Goal: Task Accomplishment & Management: Complete application form

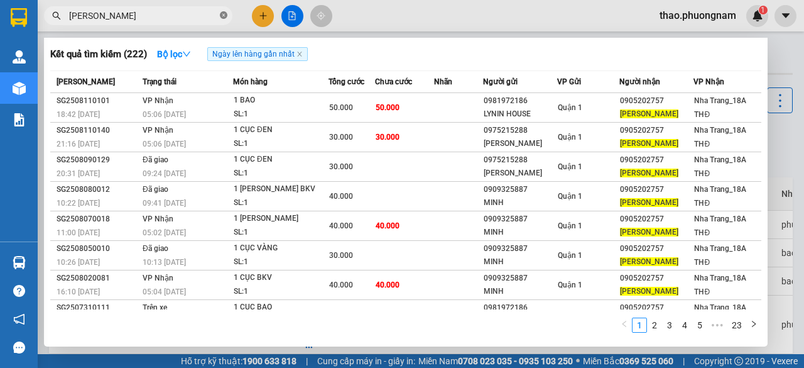
click at [224, 15] on icon "close-circle" at bounding box center [224, 15] width 8 height 8
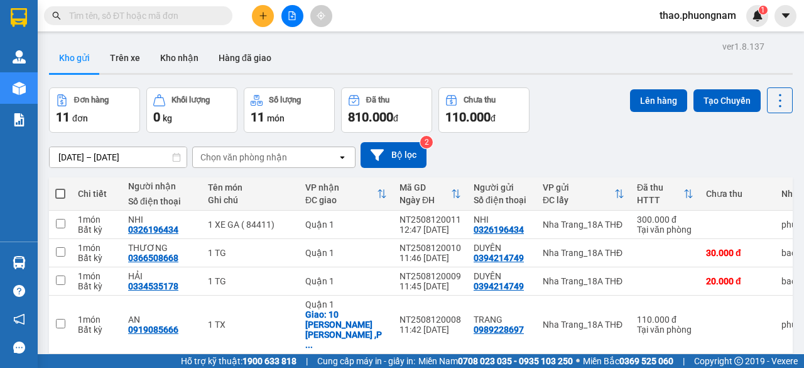
click at [98, 13] on input "text" at bounding box center [143, 16] width 148 height 14
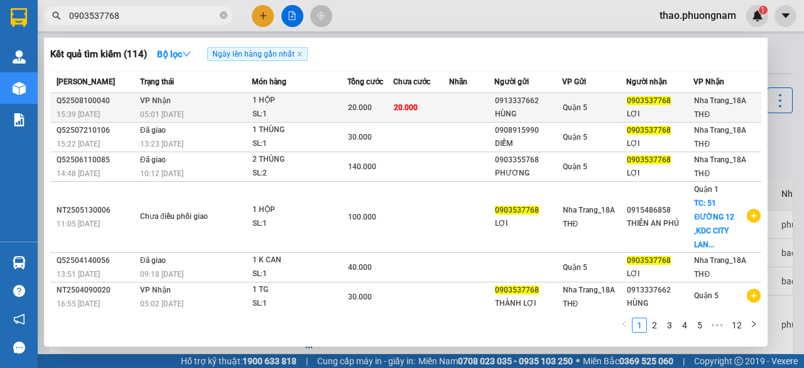
type input "0903537768"
click at [189, 102] on td "[PERSON_NAME] 05:01 [DATE]" at bounding box center [194, 108] width 115 height 30
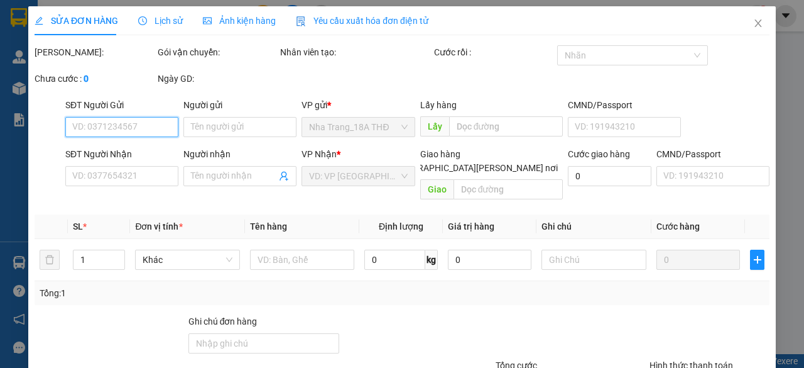
type input "0913337662"
type input "HÙNG"
type input "0903537768"
type input "LỢI"
type input "20.000"
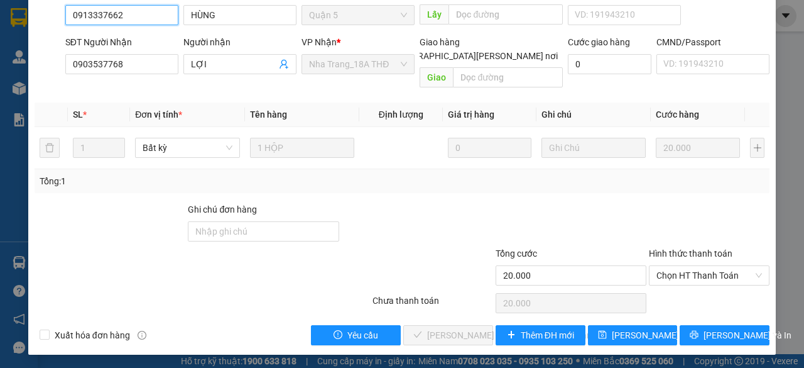
scroll to position [126, 0]
click at [688, 270] on span "Chọn HT Thanh Toán" at bounding box center [710, 275] width 106 height 19
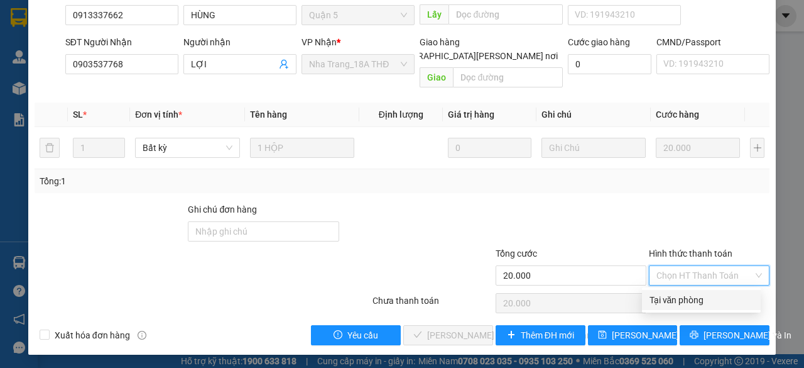
click at [684, 299] on div "Tại văn phòng" at bounding box center [702, 300] width 104 height 14
type input "0"
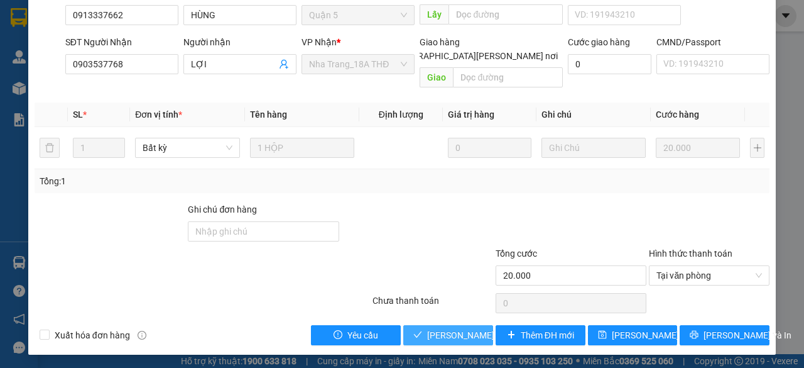
click at [439, 330] on span "[PERSON_NAME] và [PERSON_NAME] hàng" at bounding box center [512, 335] width 170 height 14
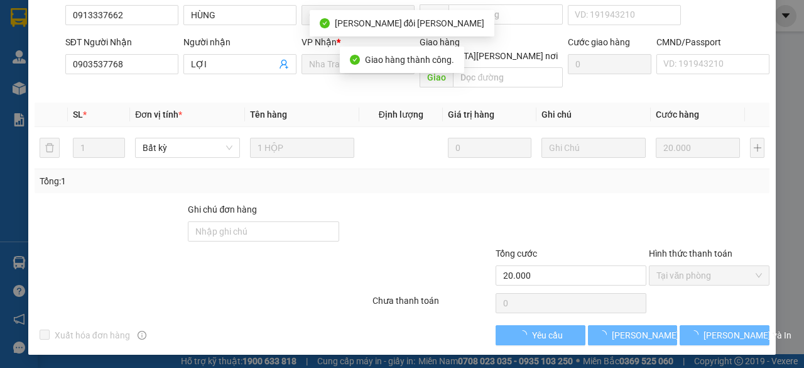
scroll to position [0, 0]
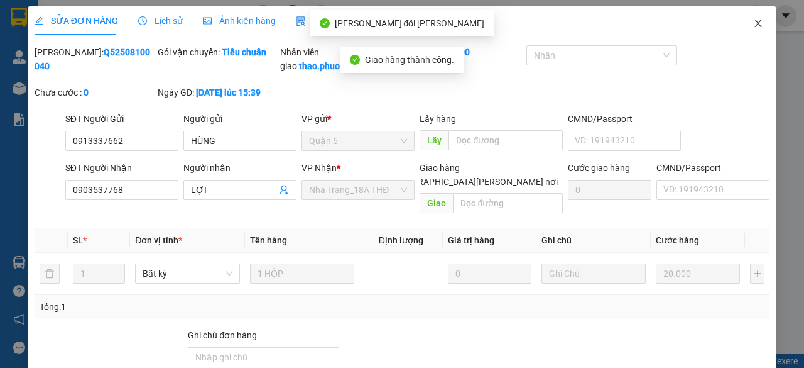
click at [754, 22] on icon "close" at bounding box center [759, 23] width 10 height 10
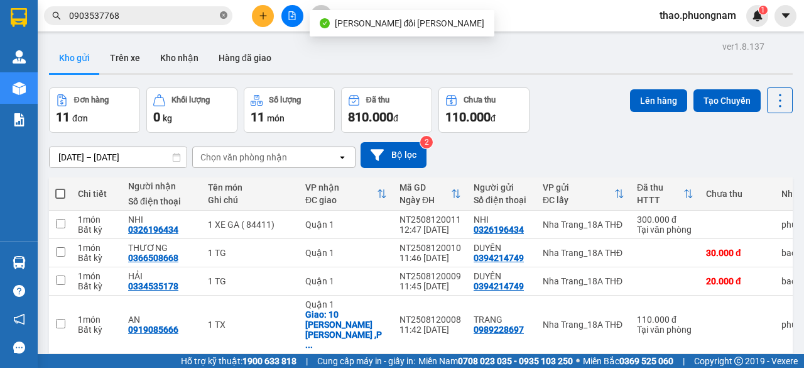
click at [221, 18] on icon "close-circle" at bounding box center [224, 15] width 8 height 8
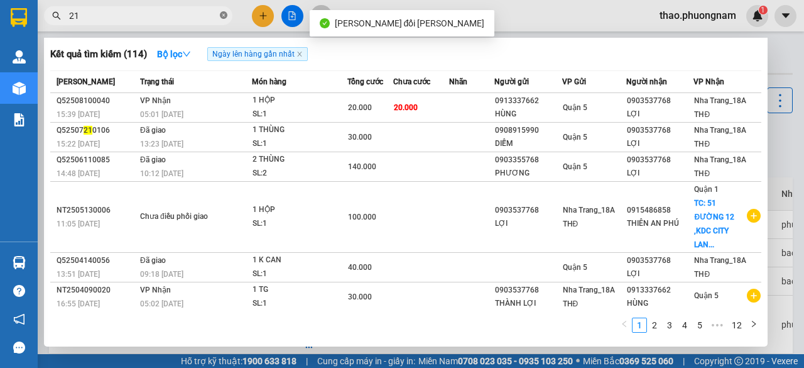
type input "210"
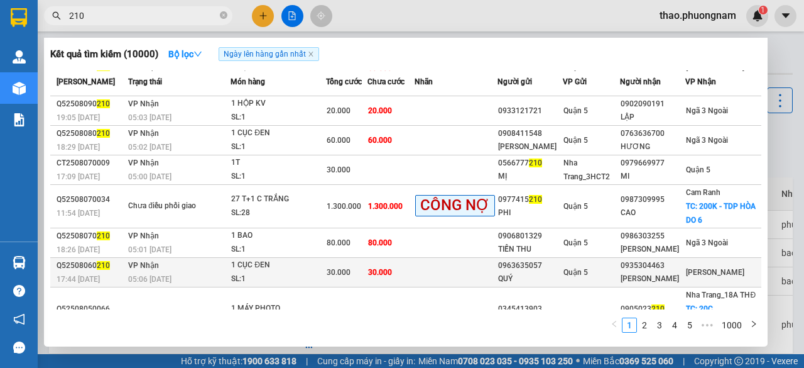
scroll to position [134, 0]
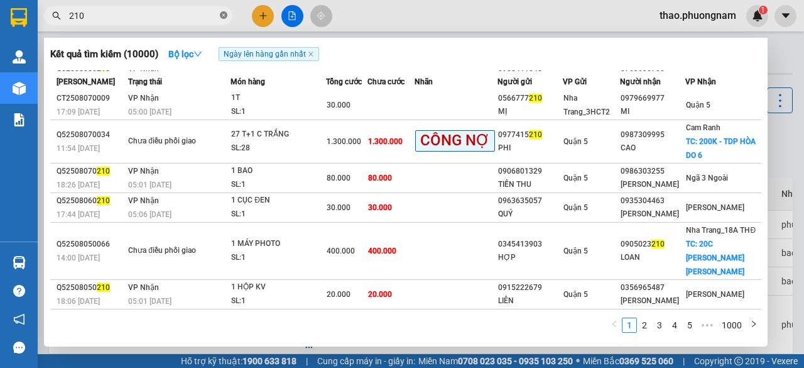
click at [222, 12] on icon "close-circle" at bounding box center [224, 15] width 8 height 8
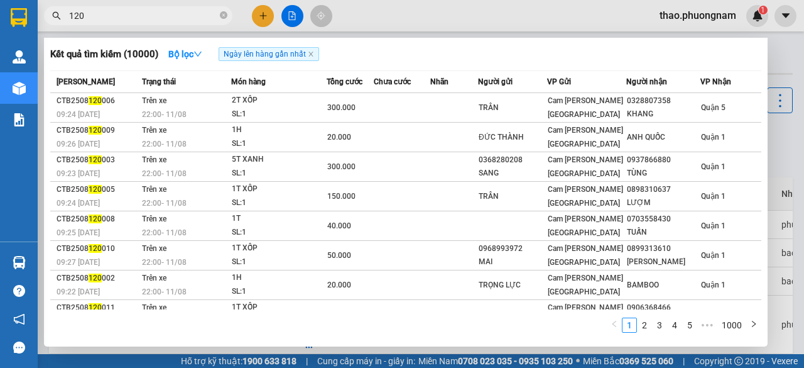
type input "120"
click at [228, 16] on span "120" at bounding box center [138, 15] width 189 height 19
click at [219, 18] on span "120" at bounding box center [138, 15] width 189 height 19
click at [222, 17] on icon "close-circle" at bounding box center [224, 15] width 8 height 8
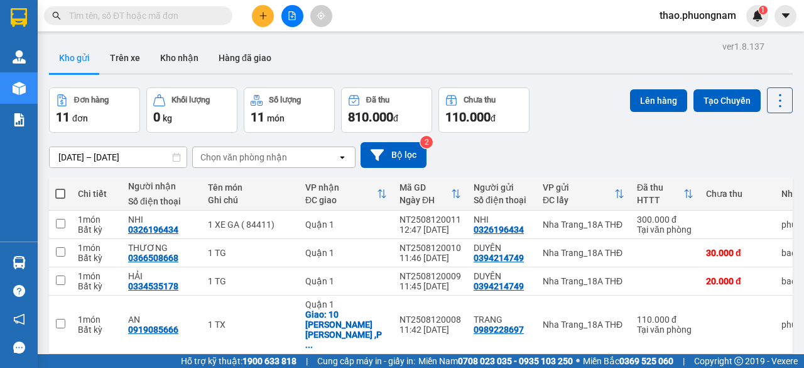
click at [172, 21] on input "text" at bounding box center [143, 16] width 148 height 14
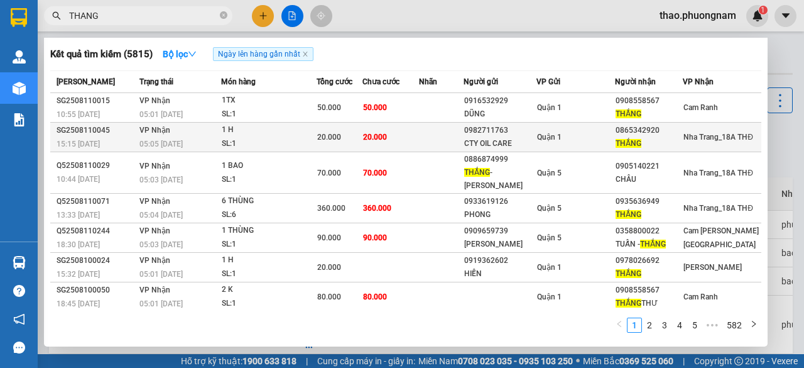
type input "THANG"
click at [308, 146] on div "SL: 1" at bounding box center [269, 144] width 94 height 14
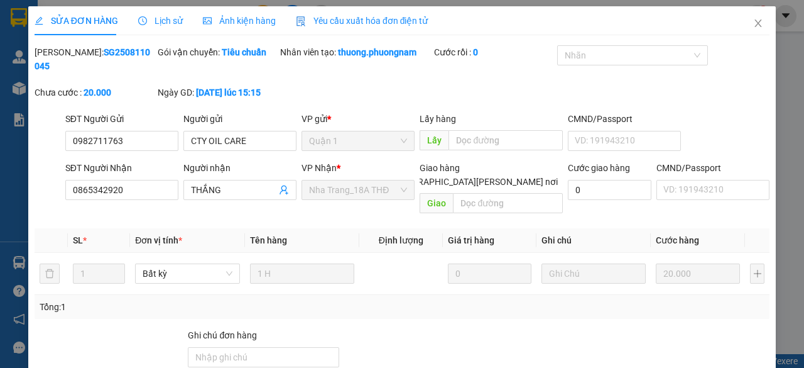
type input "0982711763"
type input "CTY OIL CARE"
type input "0865342920"
type input "THẮNG"
type input "20.000"
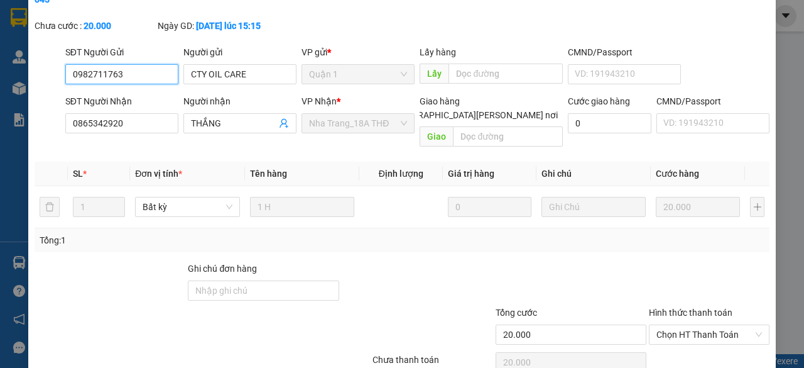
scroll to position [92, 0]
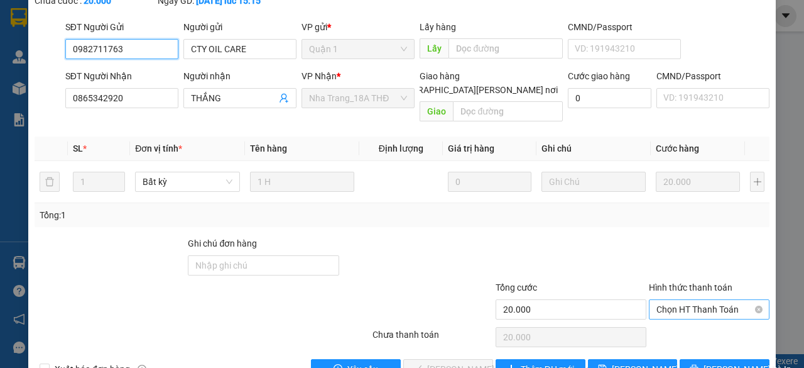
click at [694, 300] on span "Chọn HT Thanh Toán" at bounding box center [710, 309] width 106 height 19
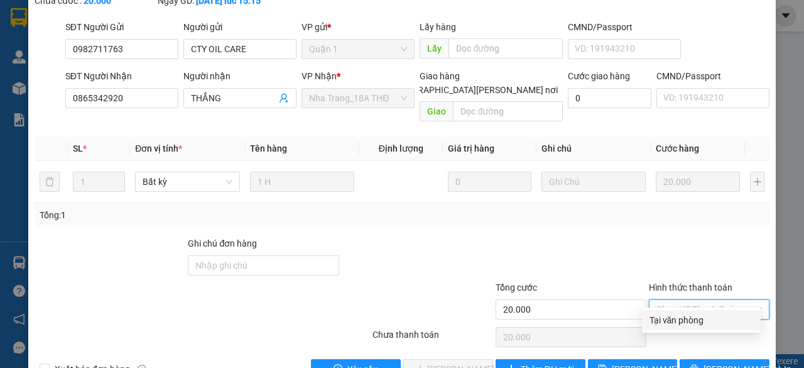
click at [709, 320] on div "Tại văn phòng" at bounding box center [702, 320] width 104 height 14
type input "0"
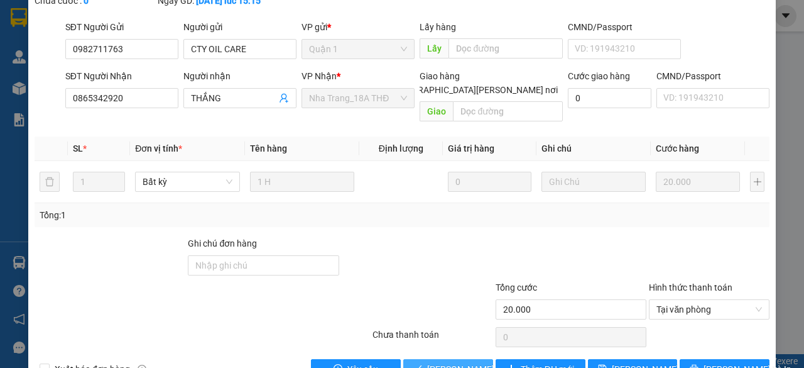
click at [458, 362] on span "[PERSON_NAME] và [PERSON_NAME] hàng" at bounding box center [512, 369] width 170 height 14
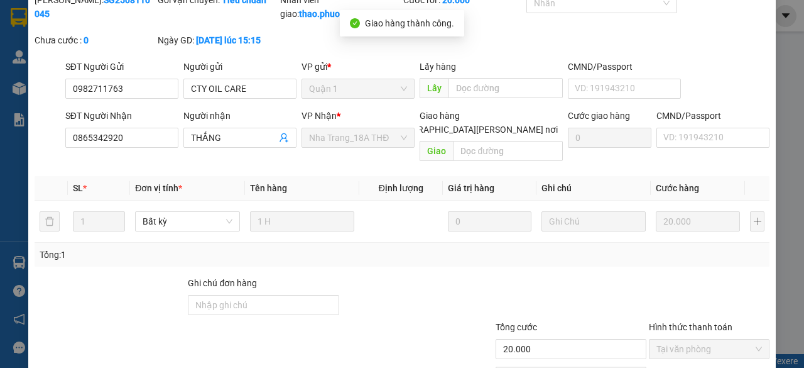
scroll to position [0, 0]
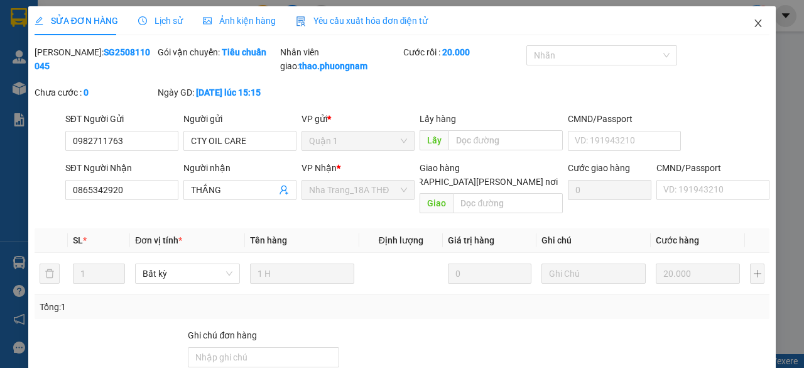
click at [754, 19] on icon "close" at bounding box center [759, 23] width 10 height 10
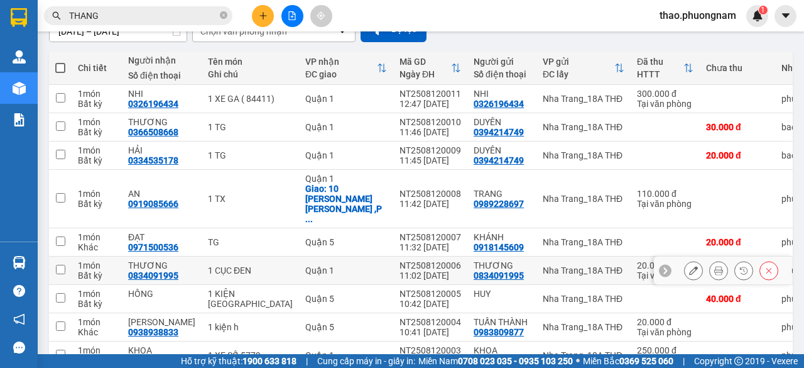
scroll to position [189, 0]
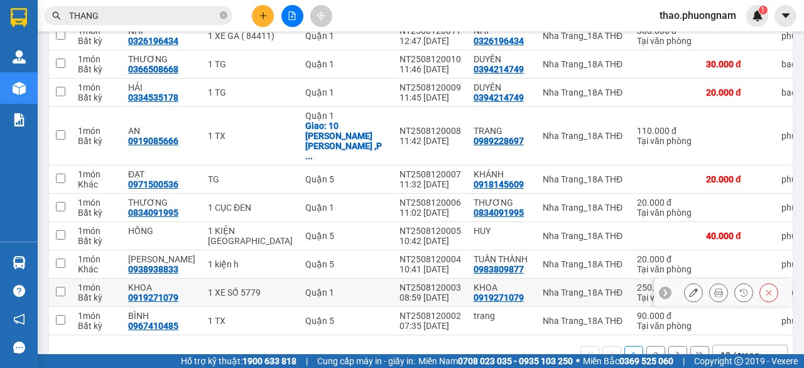
click at [706, 278] on div at bounding box center [723, 292] width 138 height 28
click at [224, 16] on icon "close-circle" at bounding box center [224, 15] width 8 height 8
click at [210, 12] on input "text" at bounding box center [143, 16] width 148 height 14
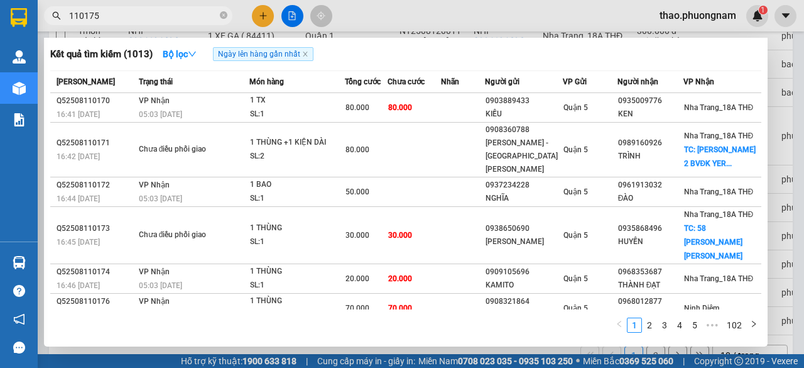
type input "110175"
click at [134, 6] on span "110175" at bounding box center [138, 15] width 189 height 19
click at [138, 18] on input "110175" at bounding box center [143, 16] width 148 height 14
click at [123, 21] on input "110175" at bounding box center [143, 16] width 148 height 14
click at [190, 7] on span "110175" at bounding box center [138, 15] width 189 height 19
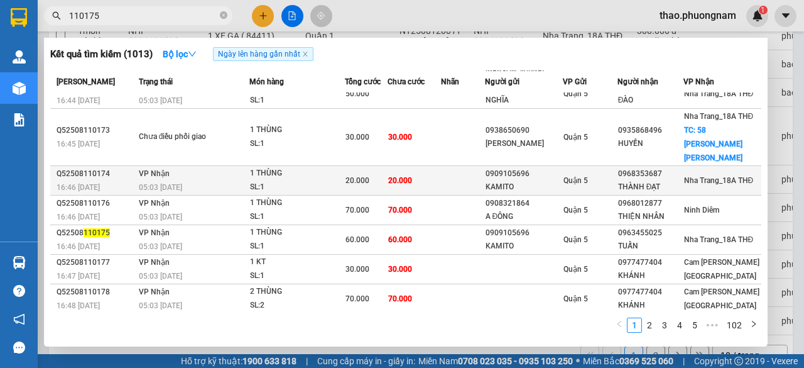
scroll to position [151, 0]
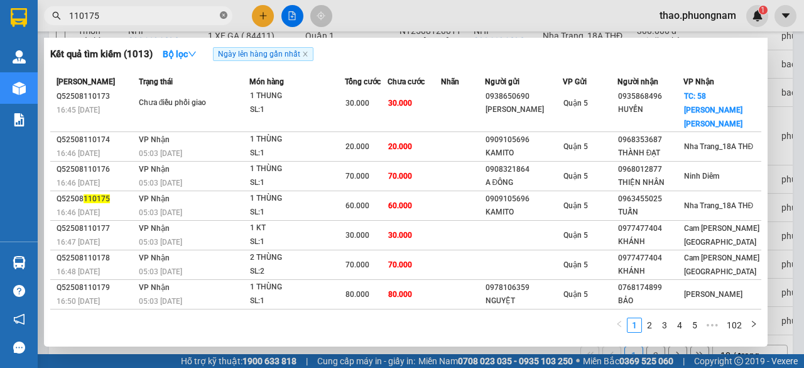
click at [222, 14] on icon "close-circle" at bounding box center [224, 15] width 8 height 8
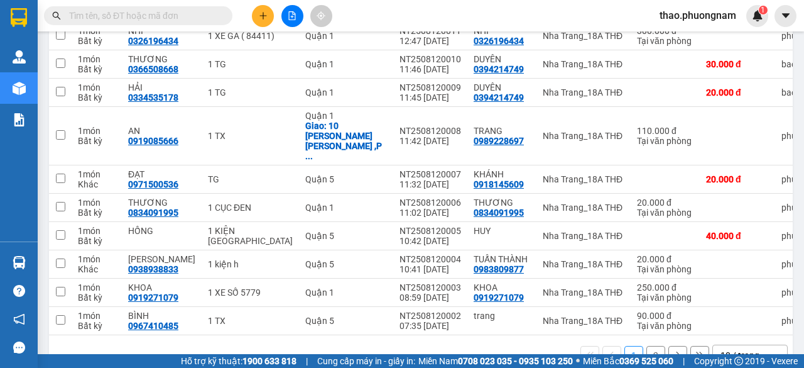
click at [202, 15] on input "text" at bounding box center [143, 16] width 148 height 14
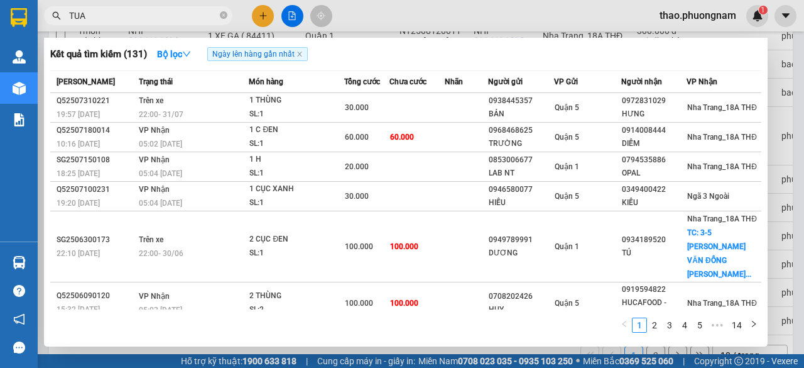
type input "TUAN"
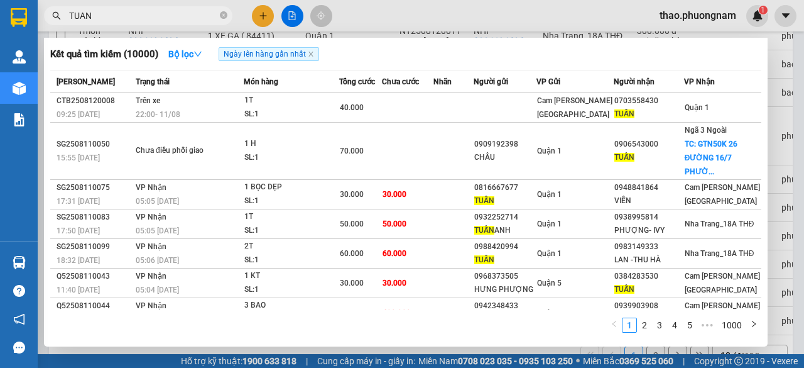
drag, startPoint x: 221, startPoint y: 16, endPoint x: 184, endPoint y: 4, distance: 38.8
click at [221, 14] on icon "close-circle" at bounding box center [224, 15] width 8 height 8
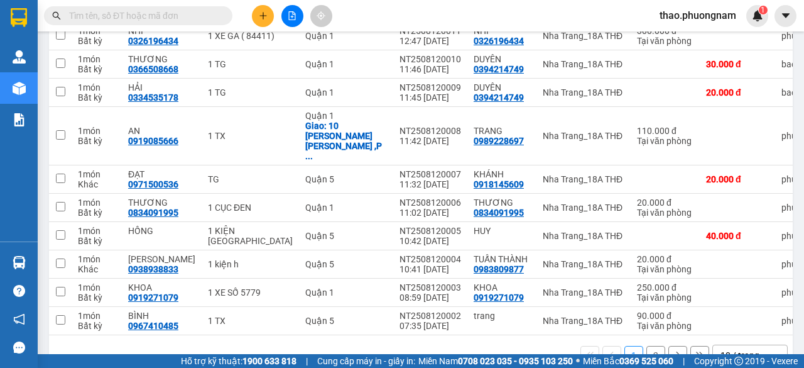
click at [160, 9] on input "text" at bounding box center [143, 16] width 148 height 14
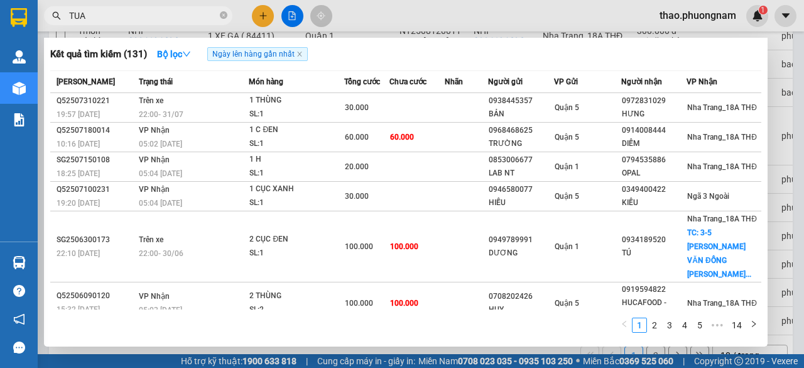
type input "TUAN"
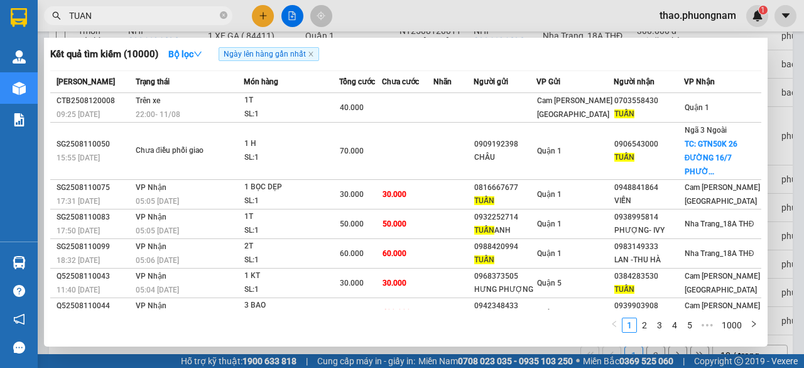
drag, startPoint x: 225, startPoint y: 12, endPoint x: 216, endPoint y: 15, distance: 9.3
click at [224, 13] on icon "close-circle" at bounding box center [224, 15] width 8 height 8
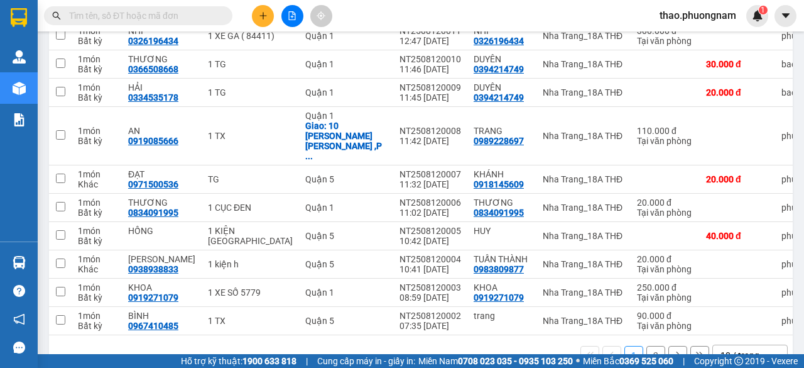
click at [210, 17] on input "text" at bounding box center [143, 16] width 148 height 14
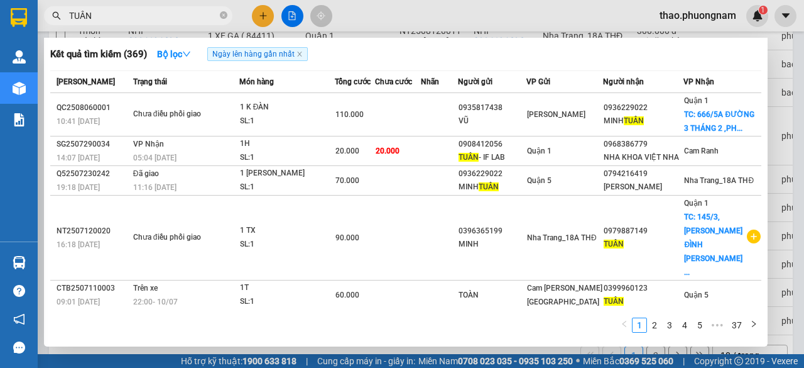
type input "TUẤN"
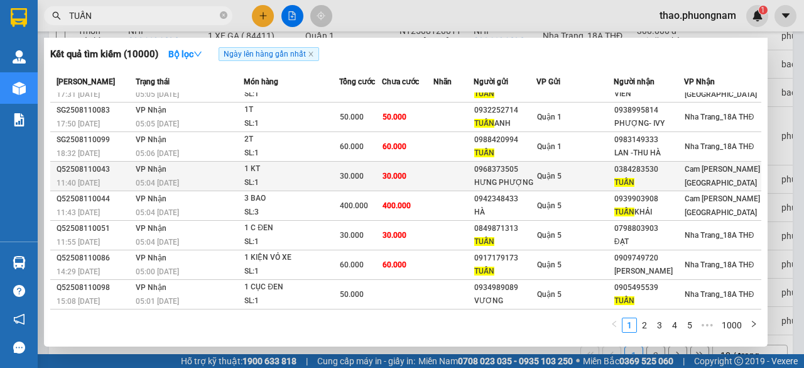
scroll to position [0, 0]
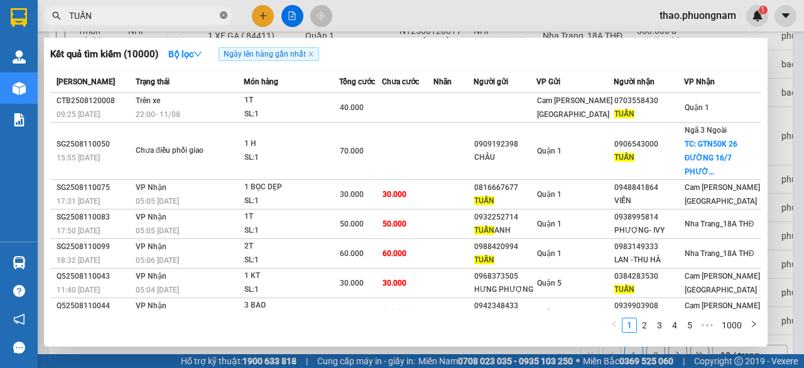
click at [224, 16] on icon "close-circle" at bounding box center [224, 15] width 8 height 8
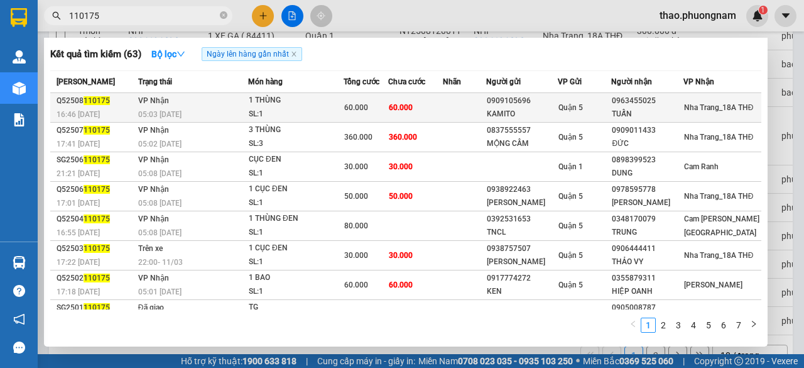
type input "110175"
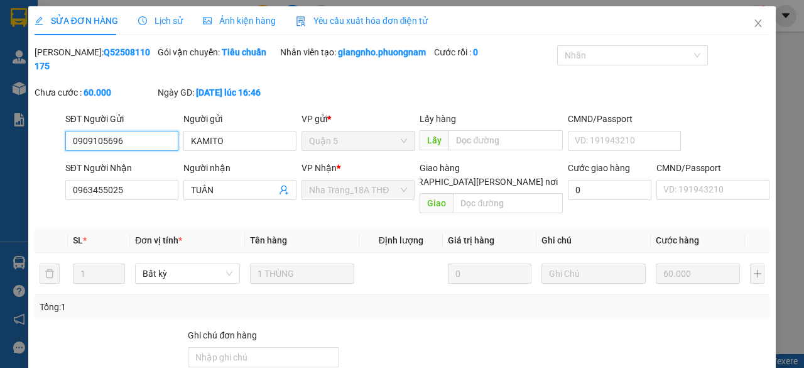
type input "0909105696"
type input "KAMITO"
type input "0963455025"
type input "TUẤN"
type input "60.000"
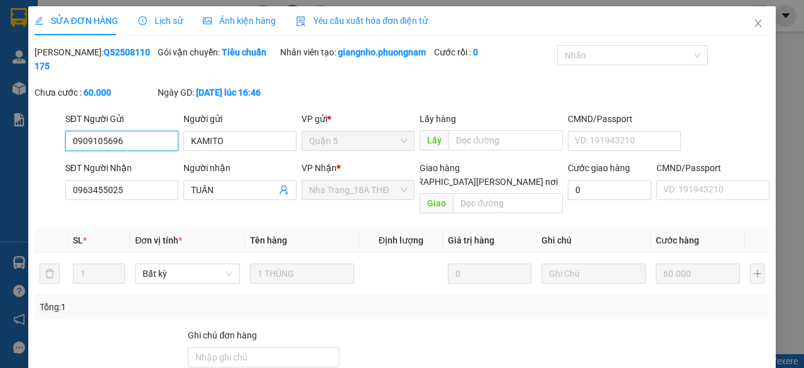
scroll to position [98, 0]
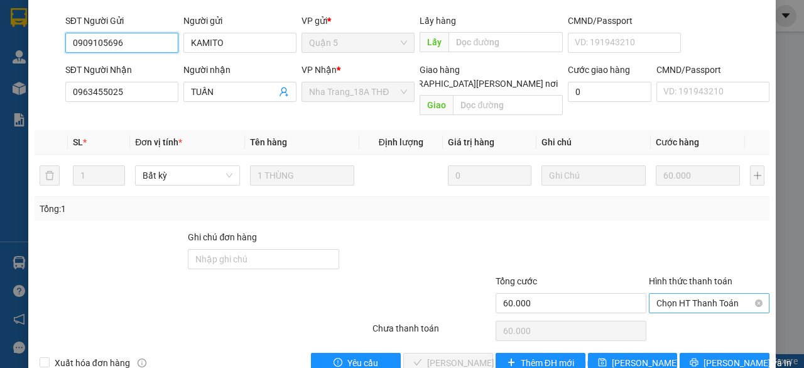
click at [680, 299] on span "Chọn HT Thanh Toán" at bounding box center [710, 302] width 106 height 19
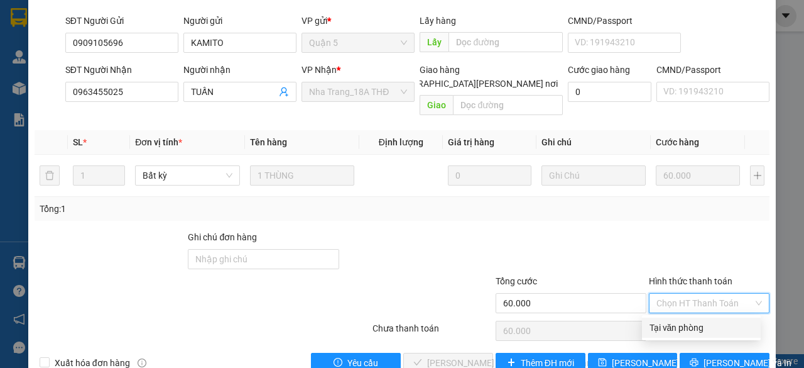
click at [684, 330] on div "Tại văn phòng" at bounding box center [702, 328] width 104 height 14
type input "0"
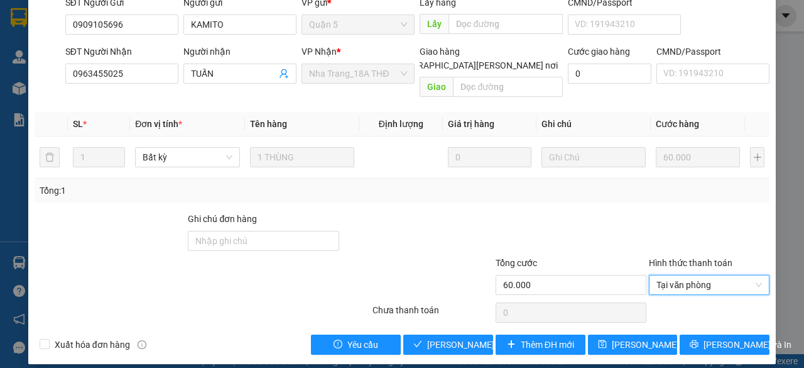
scroll to position [126, 0]
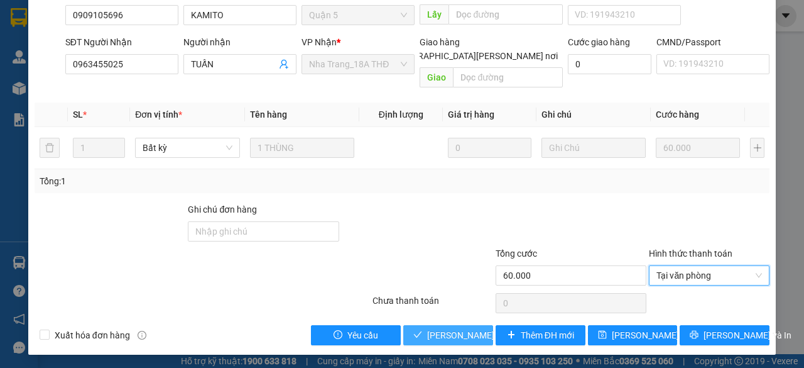
click at [444, 336] on span "[PERSON_NAME] và [PERSON_NAME] hàng" at bounding box center [512, 335] width 170 height 14
